Goal: Task Accomplishment & Management: Use online tool/utility

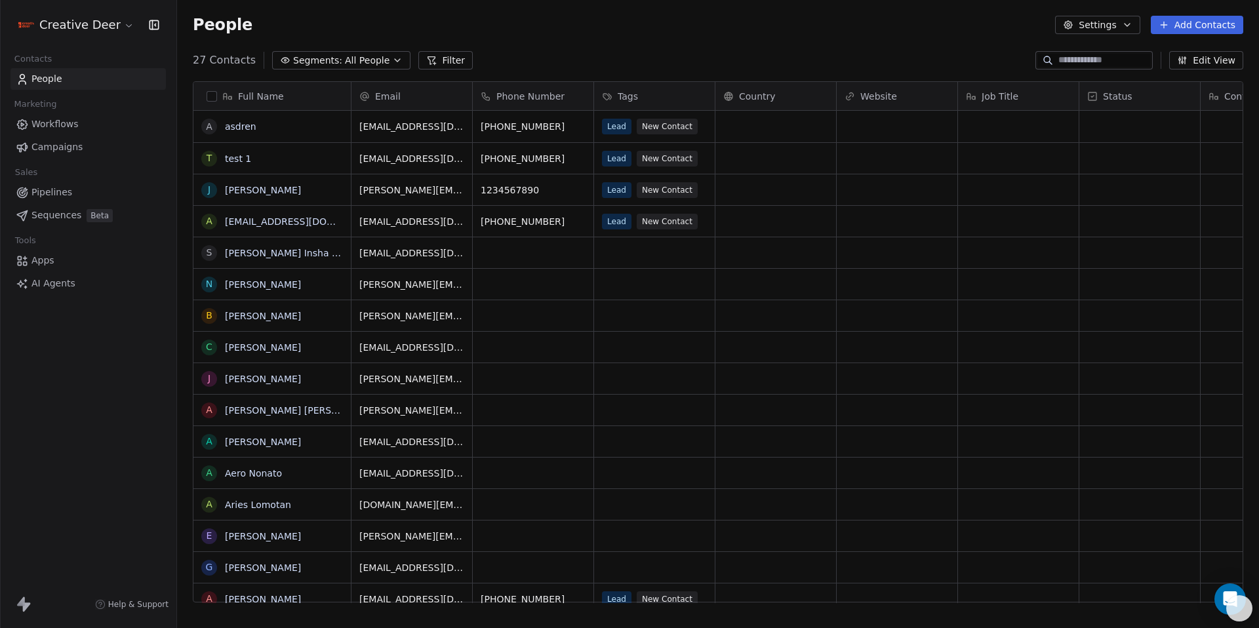
scroll to position [543, 1072]
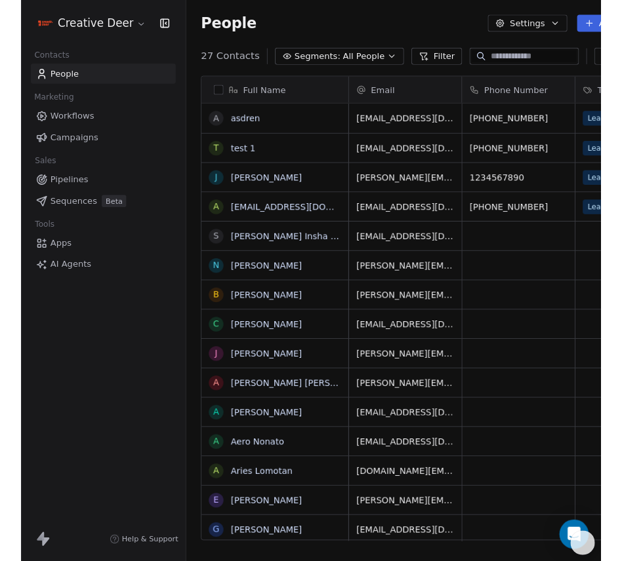
scroll to position [485, 515]
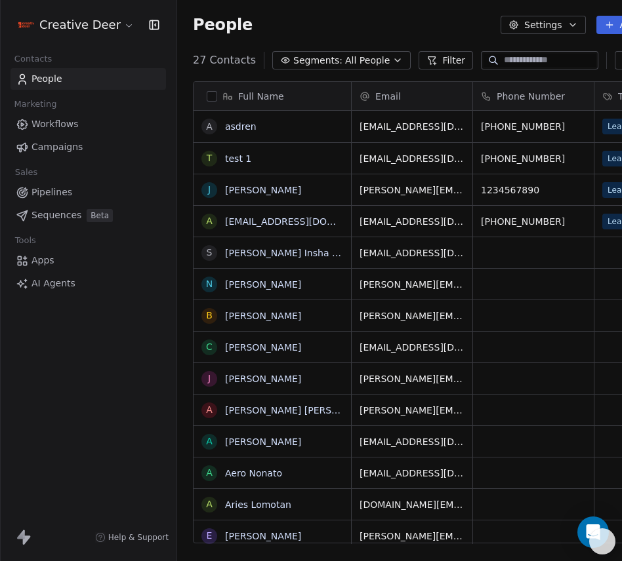
click at [43, 262] on span "Apps" at bounding box center [42, 261] width 23 height 14
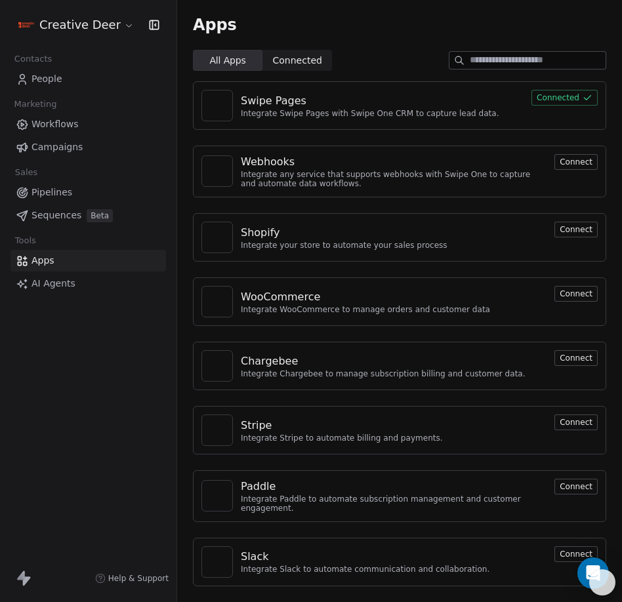
click at [134, 578] on span "Help & Support" at bounding box center [138, 578] width 60 height 10
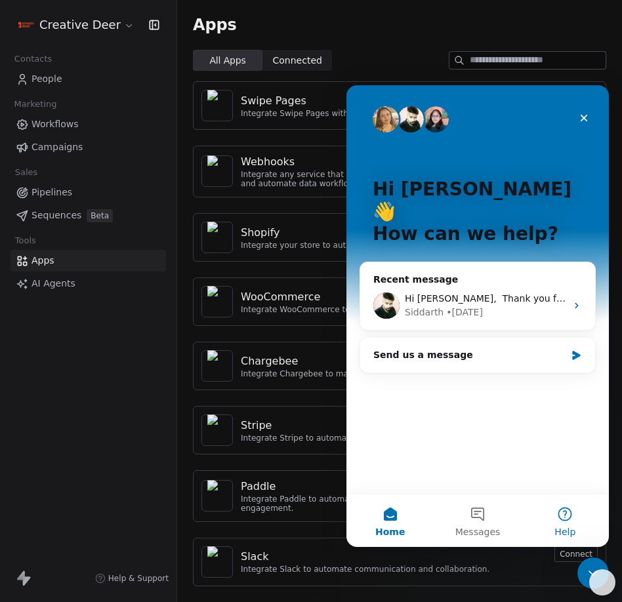
click at [559, 507] on button "Help" at bounding box center [564, 520] width 87 height 52
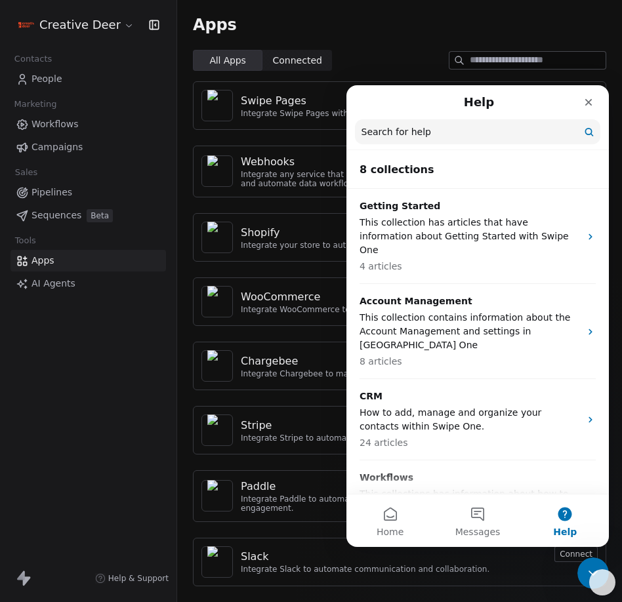
click at [499, 118] on nav "Help Search for help" at bounding box center [477, 117] width 262 height 65
click at [499, 138] on input "Search for help" at bounding box center [477, 131] width 245 height 25
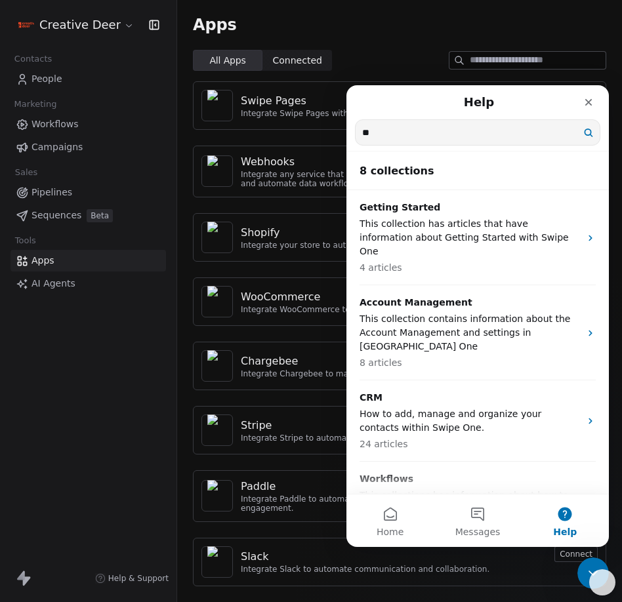
type input "*"
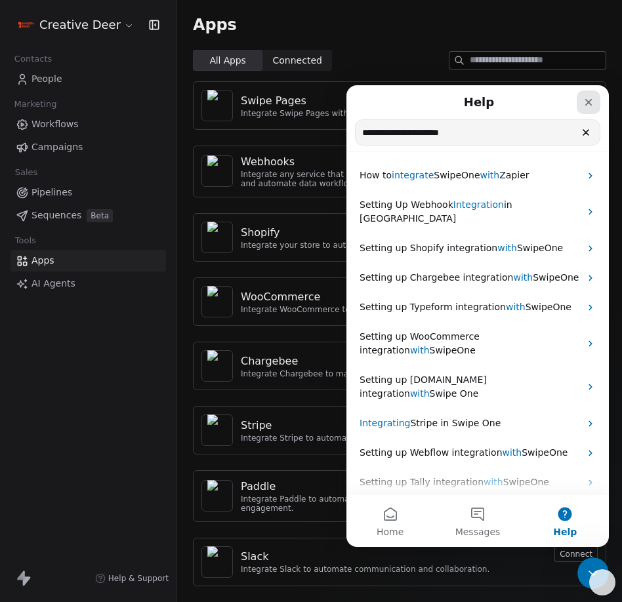
type input "**********"
click at [592, 98] on icon "Close" at bounding box center [588, 102] width 10 height 10
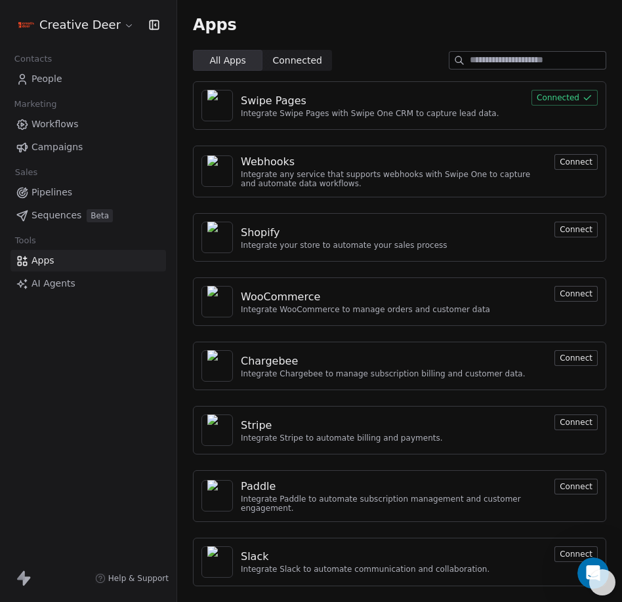
click at [82, 20] on html "Creative Deer Contacts People Marketing Workflows Campaigns Sales Pipelines Seq…" at bounding box center [311, 301] width 622 height 602
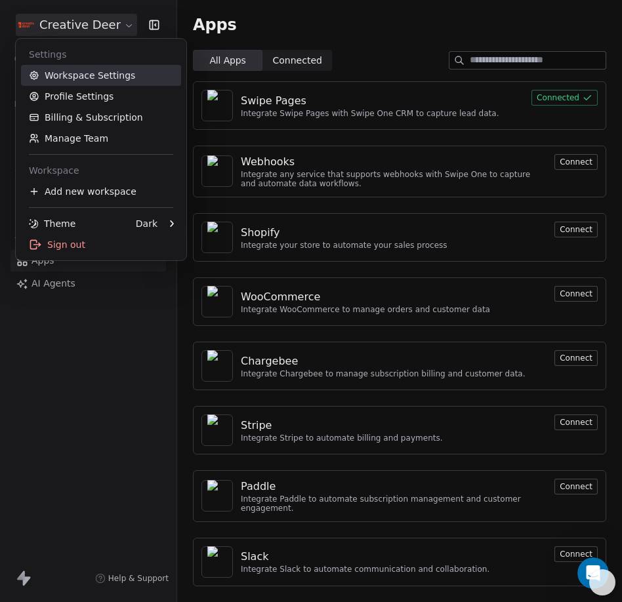
click at [138, 75] on link "Workspace Settings" at bounding box center [101, 75] width 160 height 21
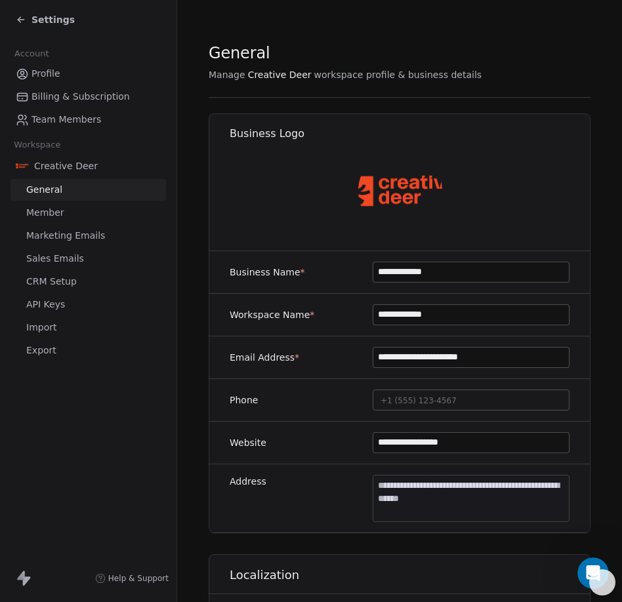
click at [54, 304] on span "API Keys" at bounding box center [45, 305] width 39 height 14
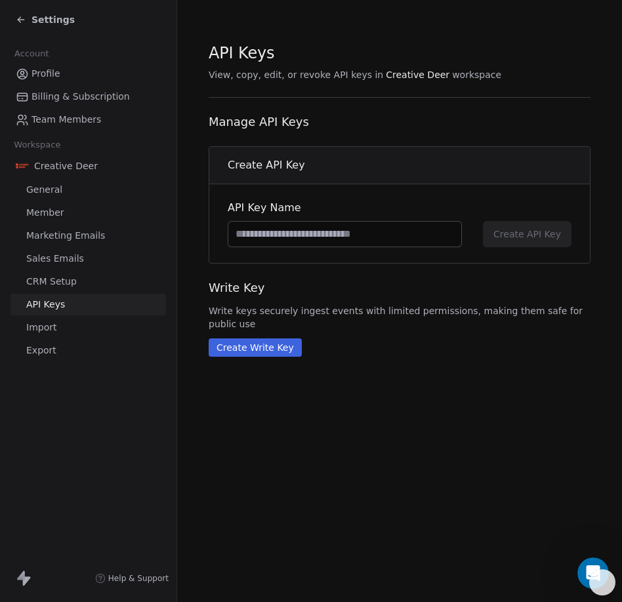
click at [296, 235] on input at bounding box center [344, 234] width 233 height 25
type input "*"
type input "**********"
click at [492, 241] on button "Create API Key" at bounding box center [527, 234] width 89 height 26
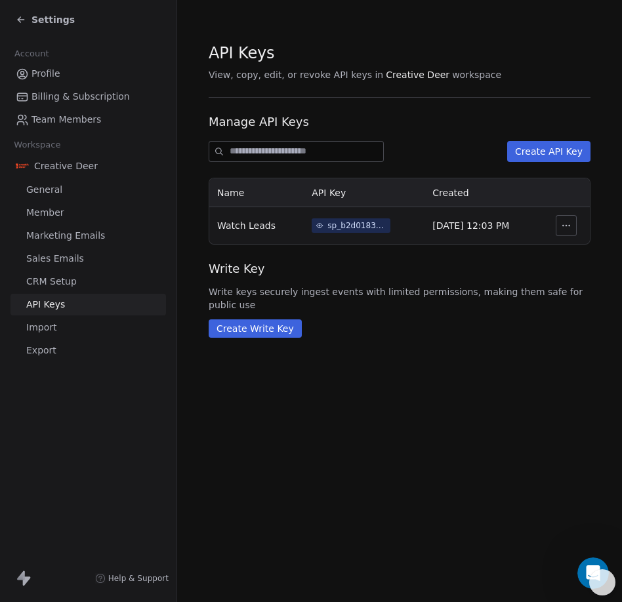
click at [362, 229] on div "sp_b2d01833f8254800bf6f7976471f91b0" at bounding box center [356, 226] width 59 height 12
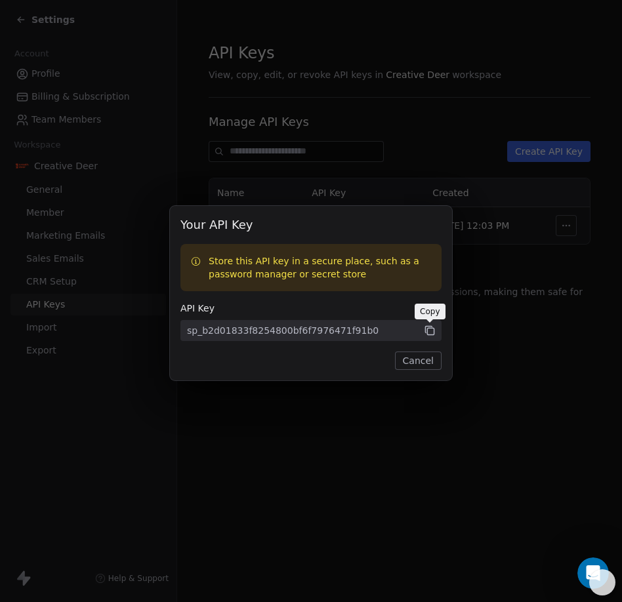
click at [426, 336] on icon at bounding box center [430, 331] width 12 height 12
click at [433, 365] on button "Cancel" at bounding box center [418, 360] width 47 height 18
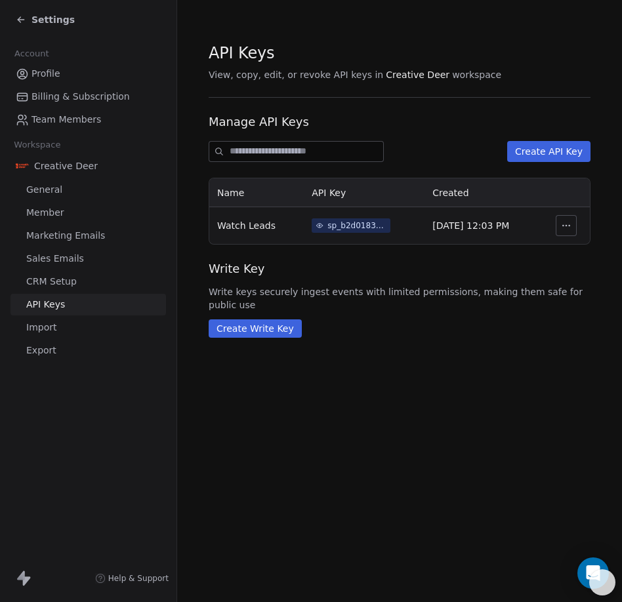
click at [42, 77] on span "Profile" at bounding box center [45, 74] width 29 height 14
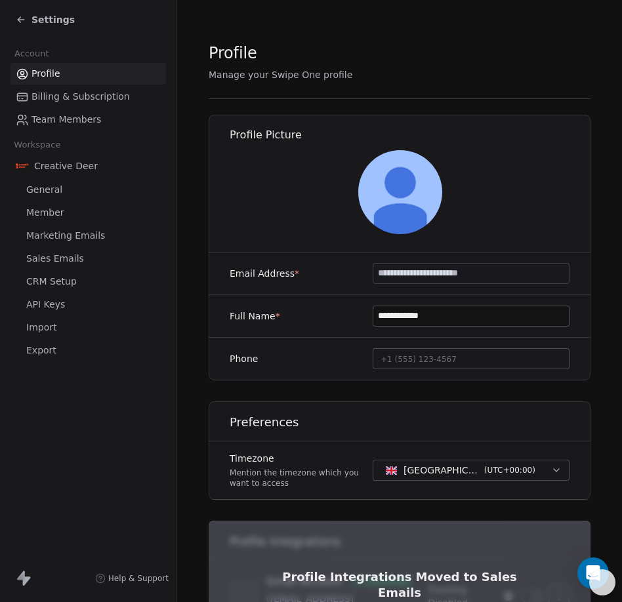
click at [49, 9] on div "Settings" at bounding box center [88, 19] width 176 height 39
click at [47, 16] on span "Settings" at bounding box center [52, 19] width 43 height 13
